Goal: Task Accomplishment & Management: Use online tool/utility

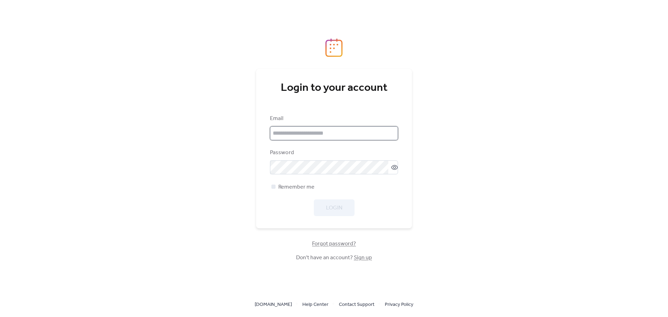
click at [309, 131] on input "email" at bounding box center [334, 133] width 128 height 14
type input "**********"
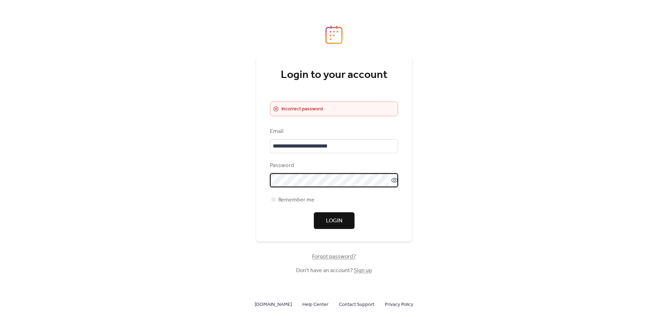
click at [391, 180] on icon at bounding box center [394, 180] width 7 height 7
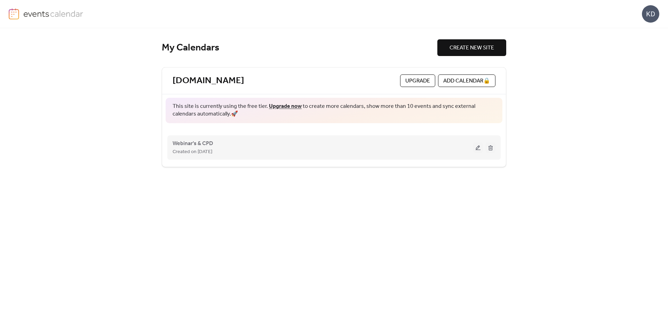
click at [478, 153] on div "Webinar's & CPD Created on [DATE]" at bounding box center [334, 148] width 323 height 28
click at [478, 148] on button at bounding box center [478, 147] width 10 height 10
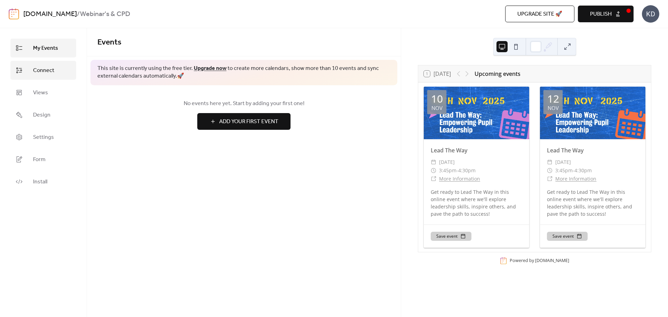
click at [38, 69] on span "Connect" at bounding box center [43, 70] width 21 height 8
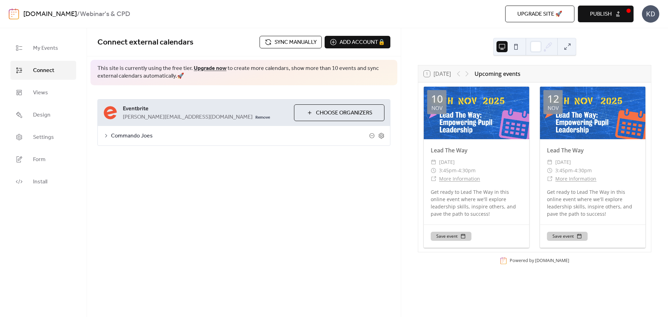
click at [299, 40] on span "Sync manually" at bounding box center [296, 42] width 42 height 8
click at [612, 18] on span "Publish" at bounding box center [601, 14] width 22 height 8
